Goal: Find contact information: Find contact information

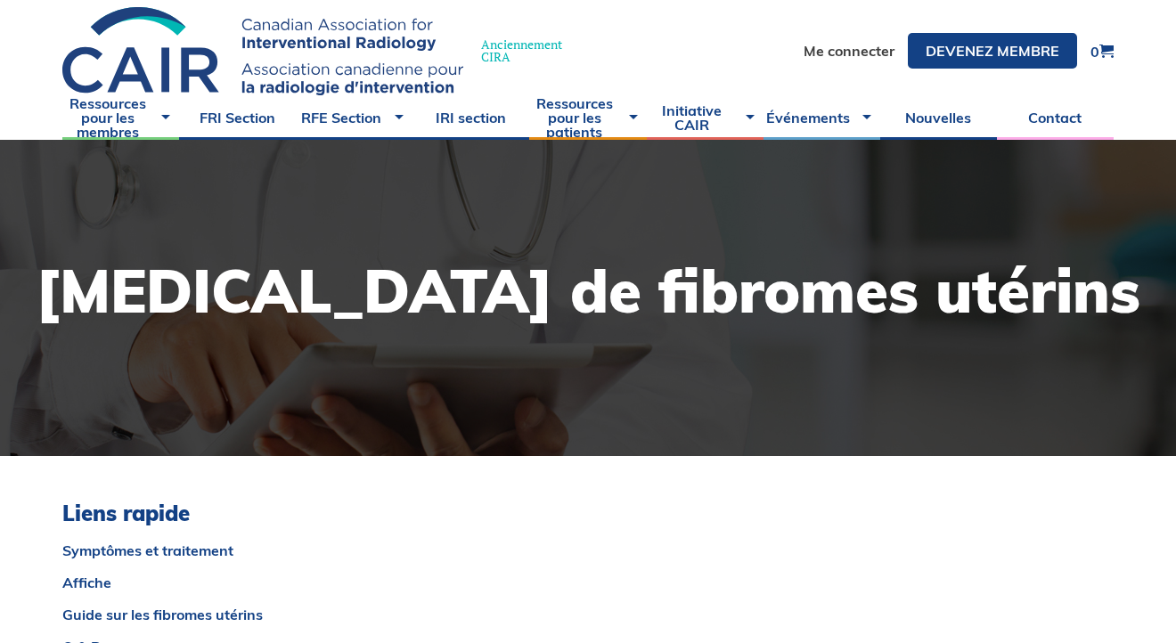
scroll to position [52, 0]
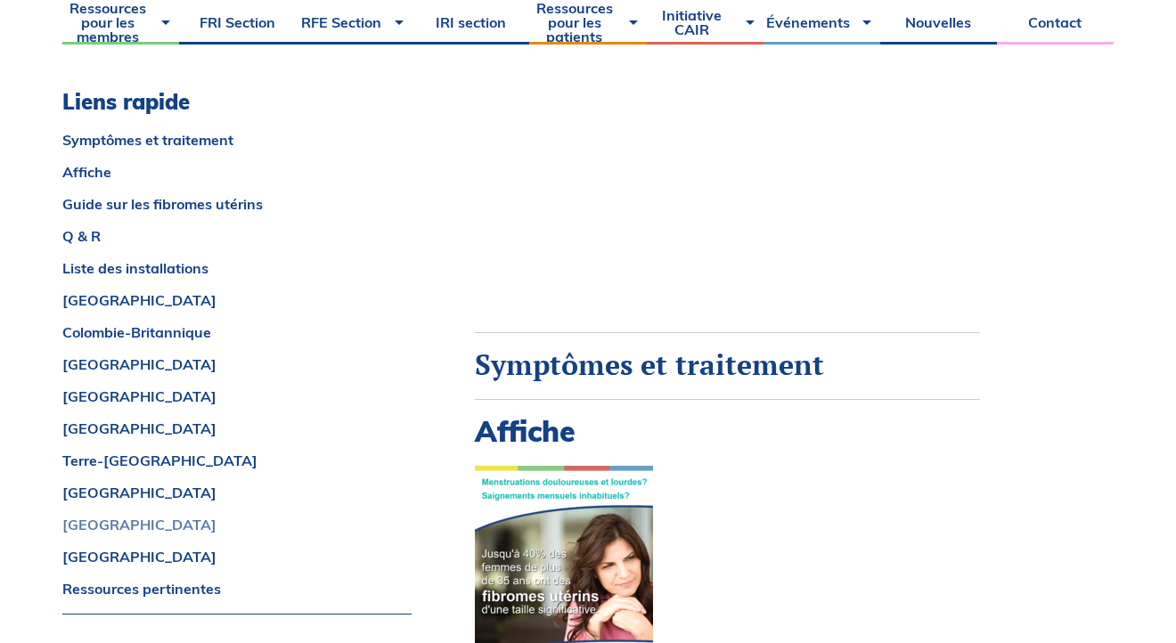
click at [105, 523] on link "[GEOGRAPHIC_DATA]" at bounding box center [236, 525] width 349 height 14
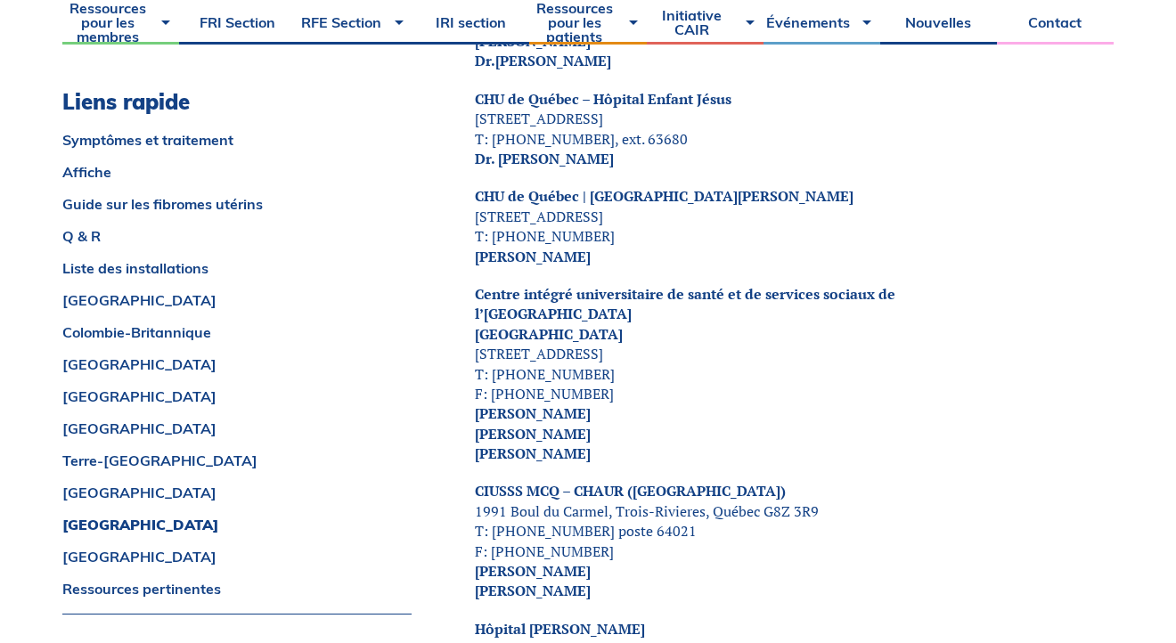
scroll to position [9083, 0]
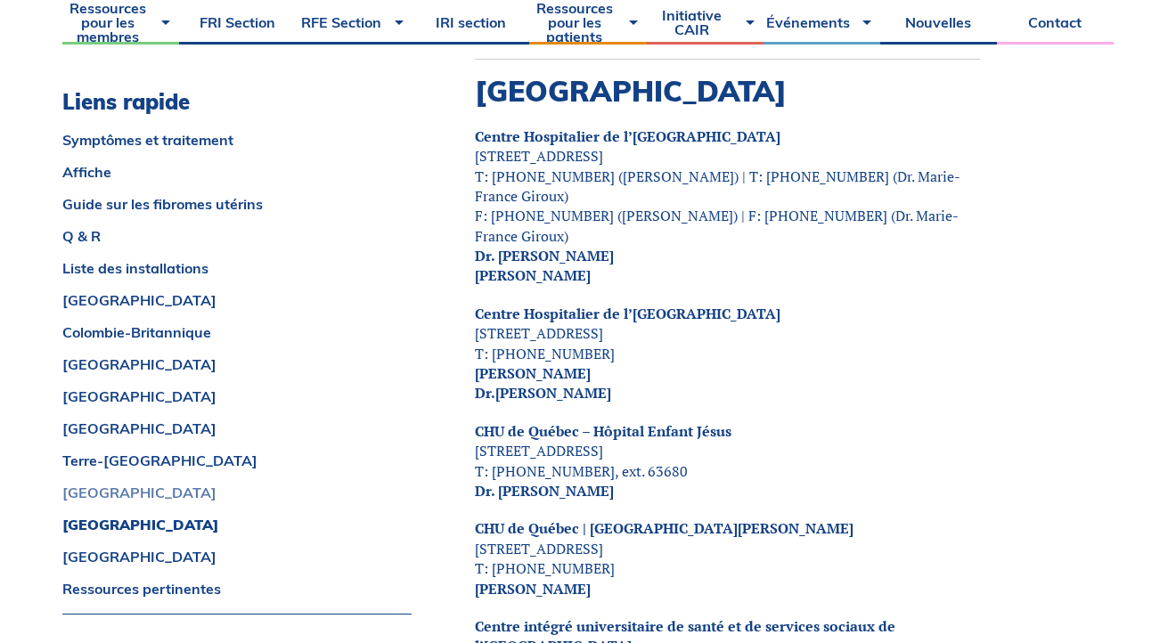
click at [98, 485] on link "[GEOGRAPHIC_DATA]" at bounding box center [236, 492] width 349 height 14
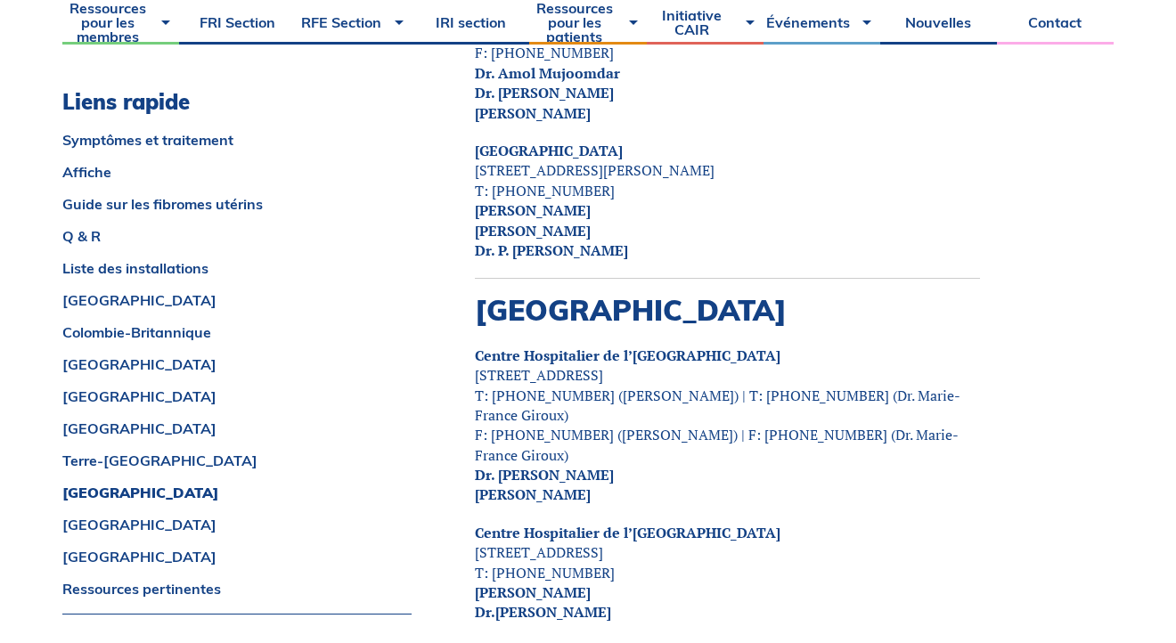
scroll to position [8873, 0]
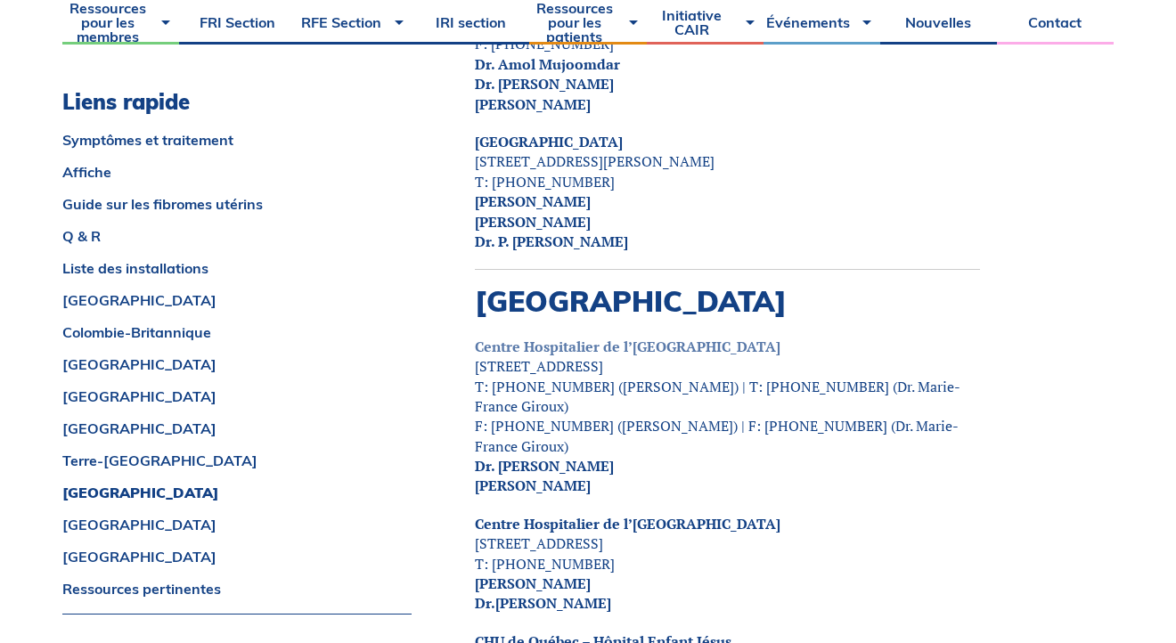
click at [714, 337] on link "Centre Hospitalier de l’[GEOGRAPHIC_DATA]" at bounding box center [628, 347] width 306 height 20
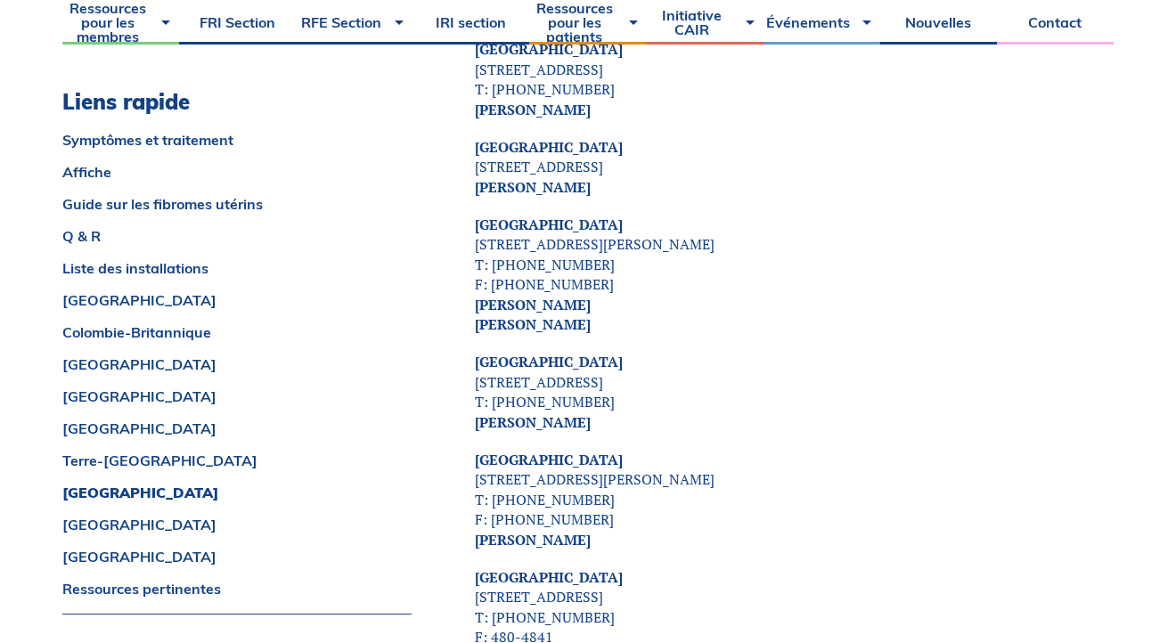
scroll to position [7578, 0]
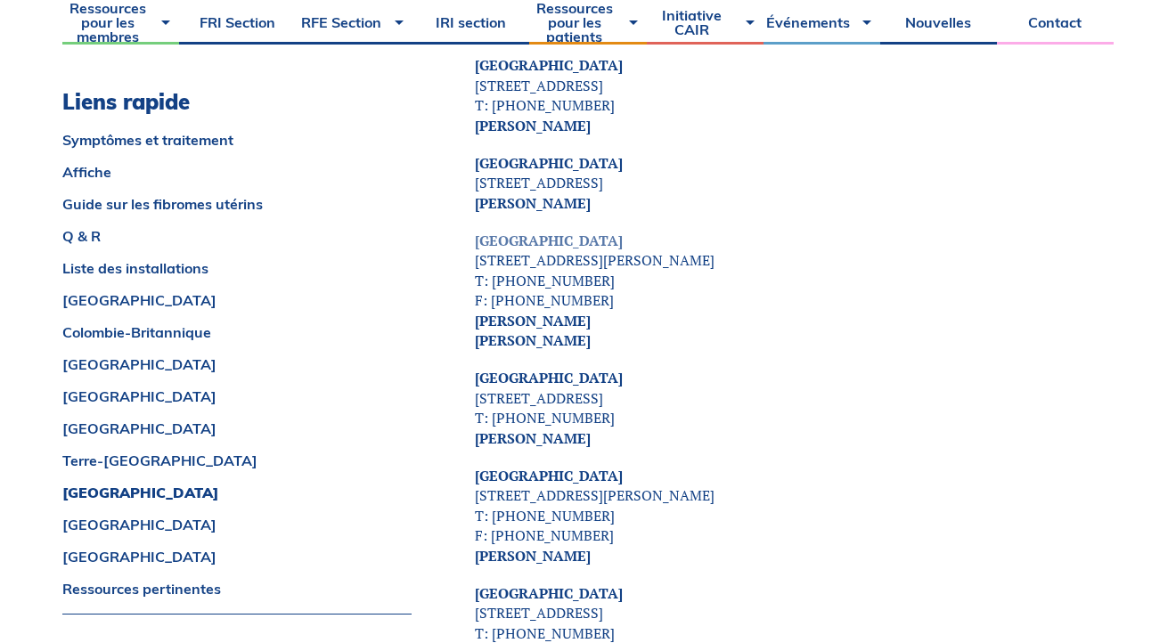
click at [553, 231] on link "[GEOGRAPHIC_DATA]" at bounding box center [549, 241] width 148 height 20
click at [590, 311] on strong "[PERSON_NAME] [PERSON_NAME]" at bounding box center [533, 330] width 116 height 39
drag, startPoint x: 657, startPoint y: 284, endPoint x: 499, endPoint y: 283, distance: 158.6
click at [499, 283] on p "[GEOGRAPHIC_DATA] [STREET_ADDRESS][PERSON_NAME] T: [PHONE_NUMBER] F: [PHONE_NUM…" at bounding box center [727, 290] width 505 height 119
copy strong "[PERSON_NAME]"
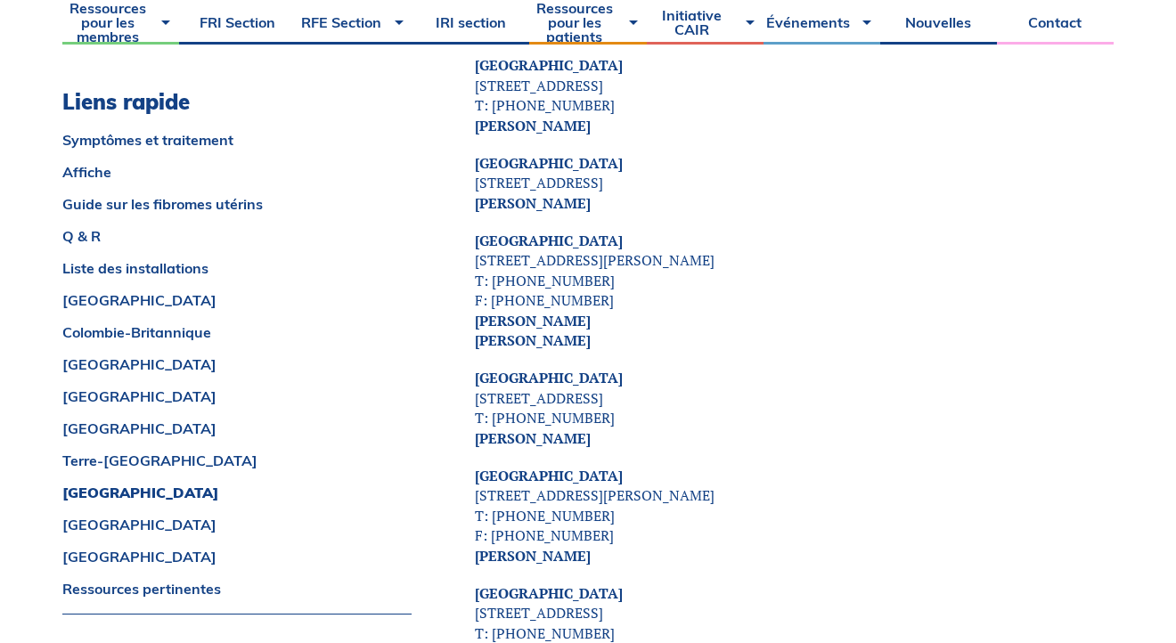
drag, startPoint x: 583, startPoint y: 298, endPoint x: 471, endPoint y: 301, distance: 112.3
copy strong "[PERSON_NAME]"
